Goal: Check status: Verify the current state of an ongoing process or item

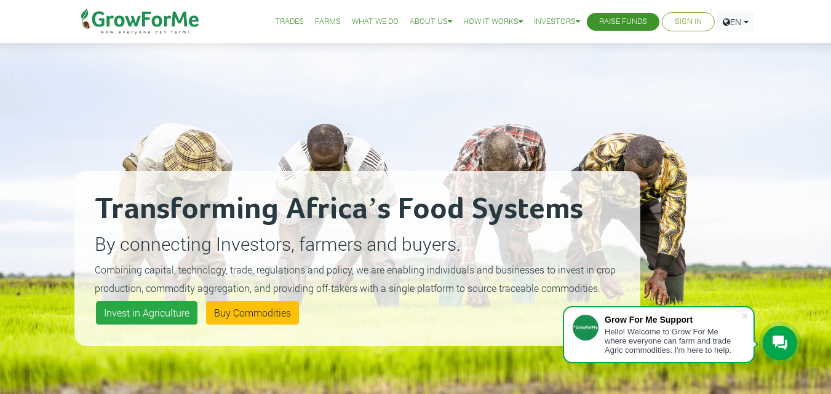
click at [679, 29] on li "Sign In" at bounding box center [688, 21] width 53 height 19
click at [675, 20] on link "Sign In" at bounding box center [688, 21] width 27 height 13
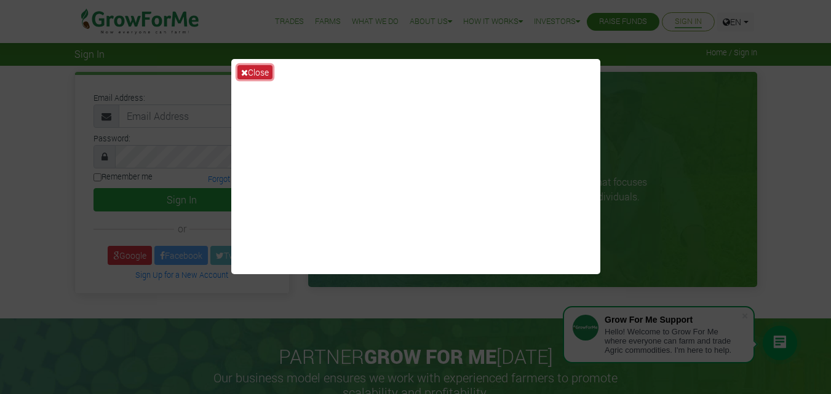
click at [244, 71] on icon at bounding box center [244, 72] width 7 height 9
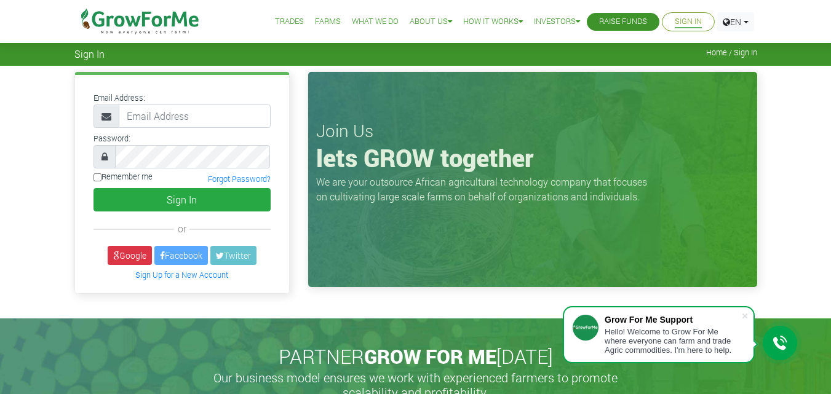
click at [695, 15] on li "Sign In" at bounding box center [688, 21] width 53 height 19
click at [193, 121] on input "email" at bounding box center [195, 116] width 152 height 23
type input "233531652943@growforme.com"
click at [94, 188] on button "Sign In" at bounding box center [182, 199] width 177 height 23
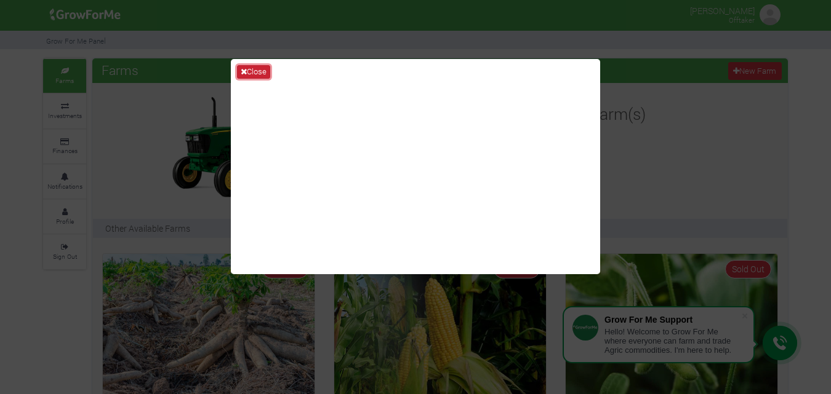
click at [250, 70] on button "Close" at bounding box center [253, 72] width 33 height 14
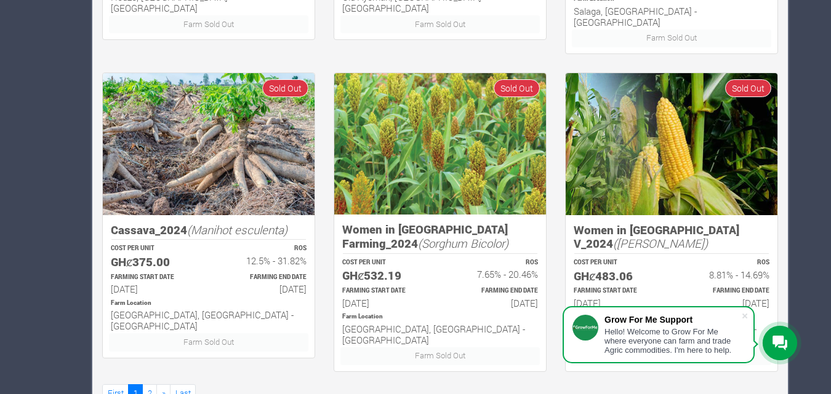
scroll to position [820, 0]
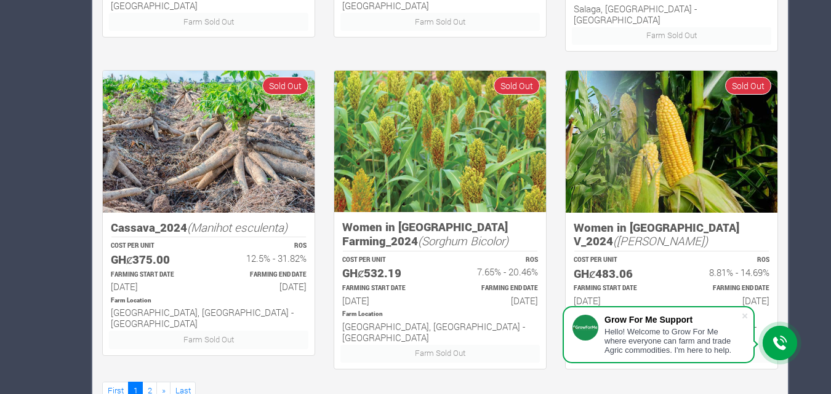
drag, startPoint x: 260, startPoint y: 275, endPoint x: 212, endPoint y: 249, distance: 55.1
click at [212, 269] on div "FARMING END DATE 15th Apr 2025" at bounding box center [263, 282] width 109 height 26
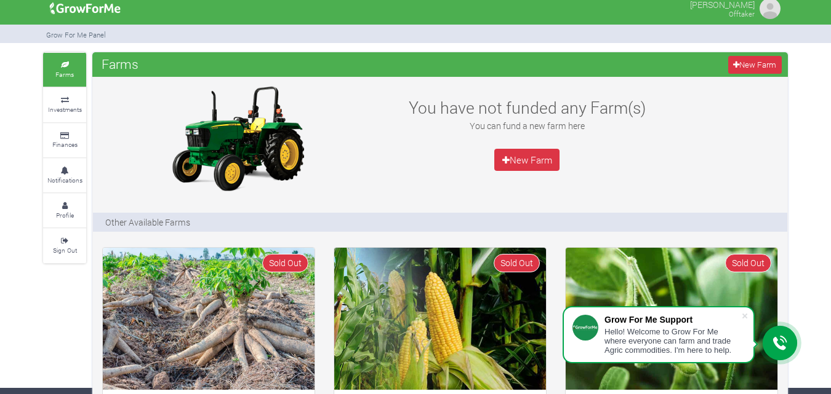
scroll to position [0, 0]
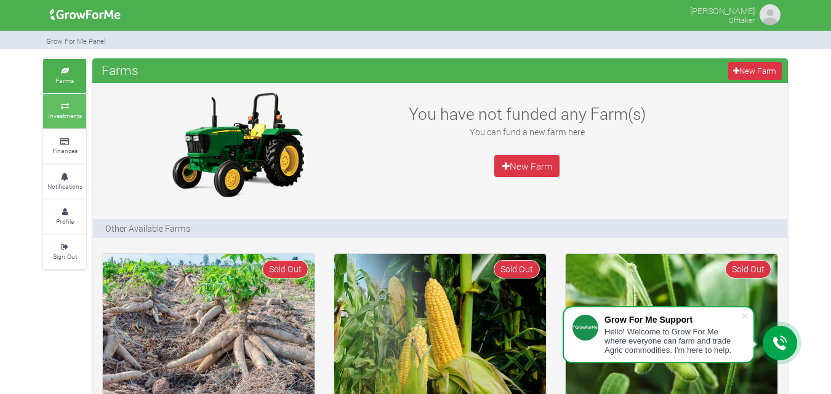
click at [64, 106] on icon at bounding box center [64, 106] width 37 height 6
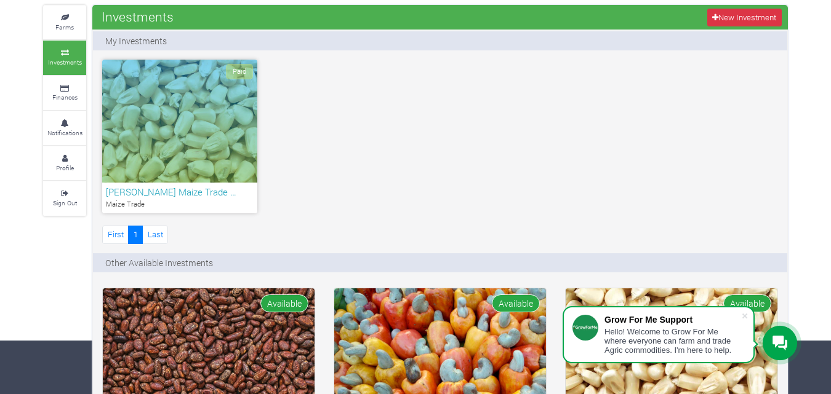
scroll to position [12, 0]
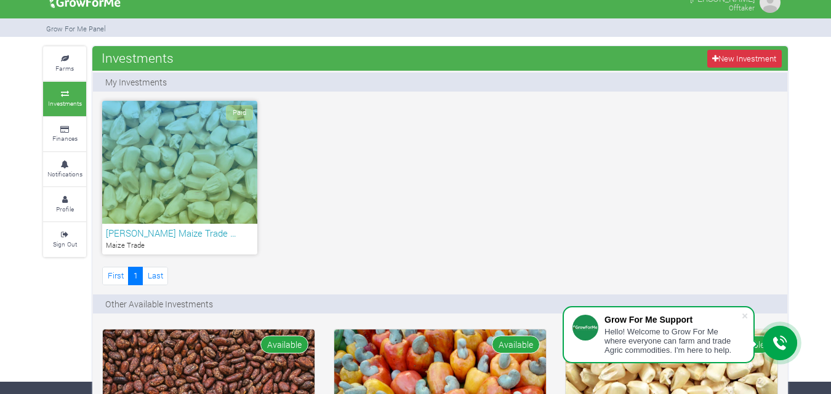
click at [208, 181] on div "Paid" at bounding box center [179, 162] width 155 height 123
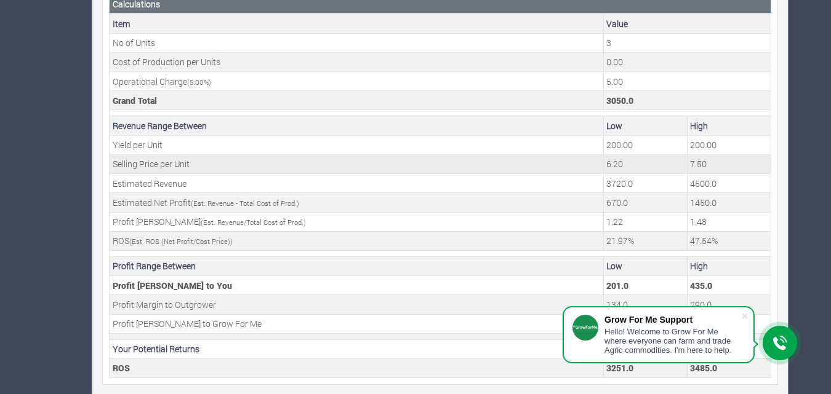
scroll to position [461, 0]
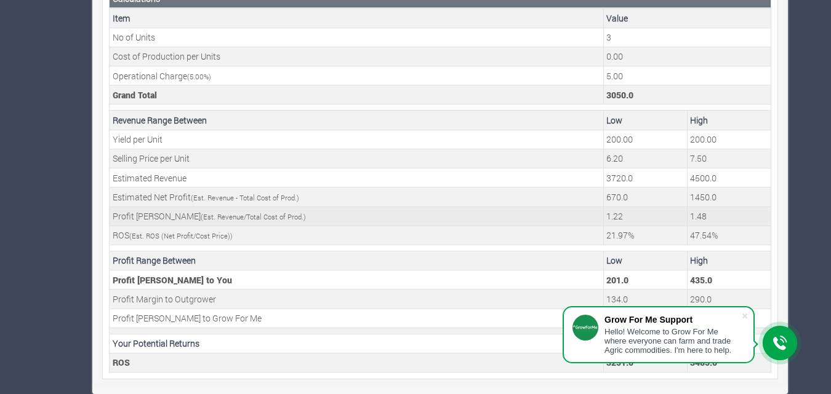
click at [437, 218] on td "Profit Margin (Est. Revenue/Total Cost of Prod.)" at bounding box center [357, 216] width 494 height 19
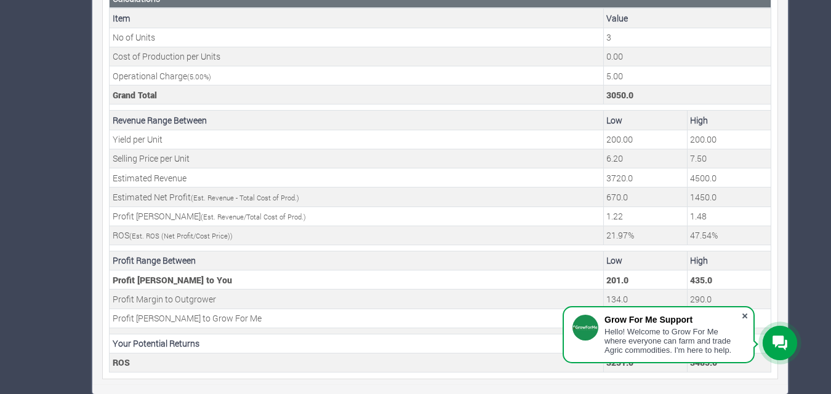
click at [746, 316] on span at bounding box center [744, 316] width 12 height 12
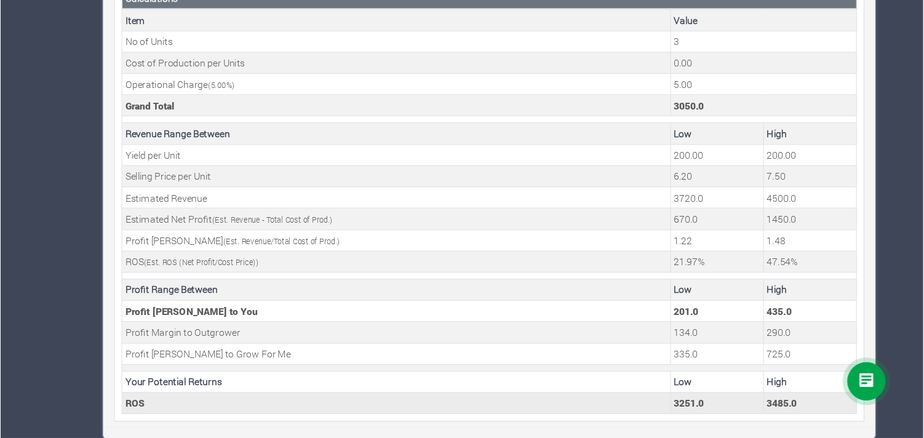
scroll to position [417, 0]
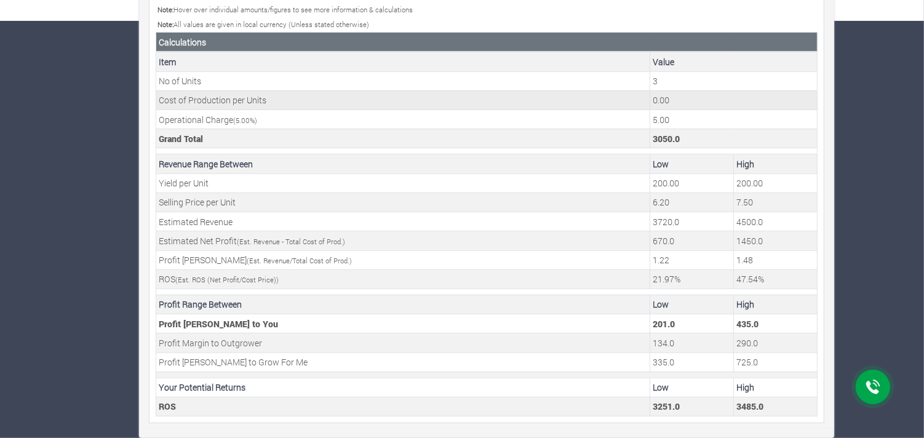
click at [220, 92] on td "Cost of Production per Units" at bounding box center [403, 99] width 494 height 19
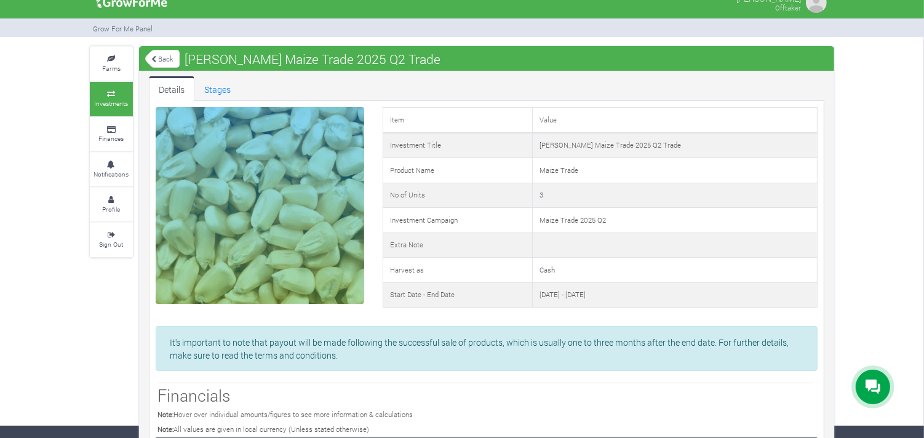
scroll to position [0, 0]
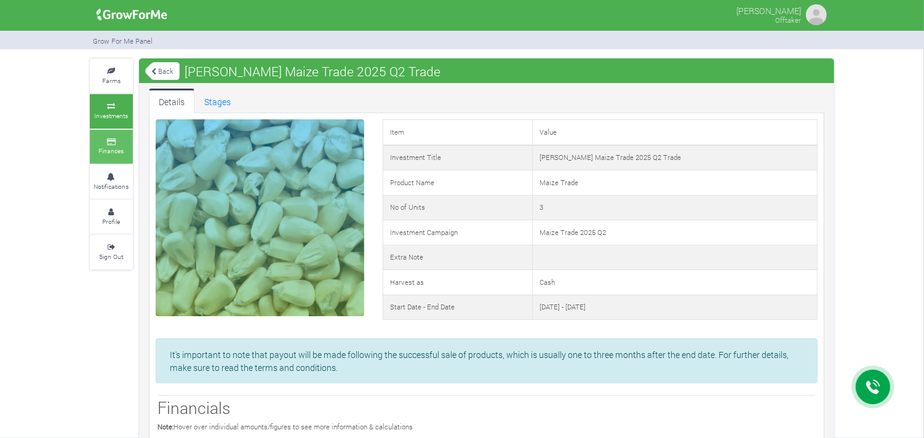
click at [112, 153] on small "Finances" at bounding box center [111, 150] width 25 height 9
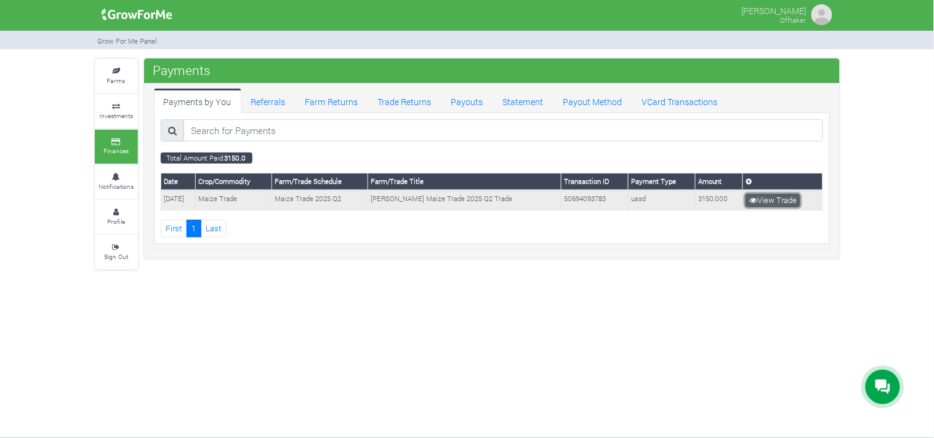
click at [775, 204] on link "View Trade" at bounding box center [772, 201] width 55 height 14
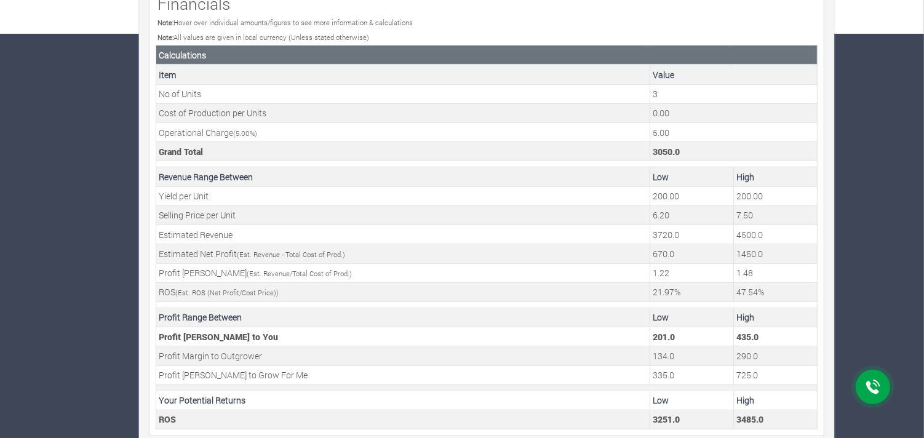
scroll to position [417, 0]
